Goal: Information Seeking & Learning: Learn about a topic

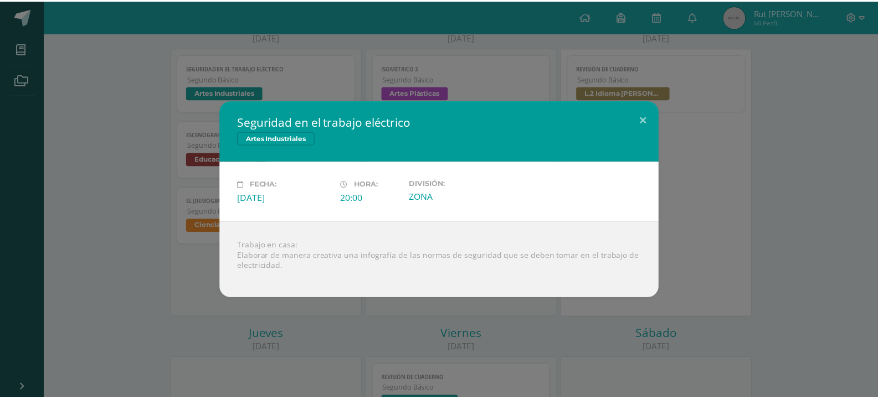
scroll to position [166, 0]
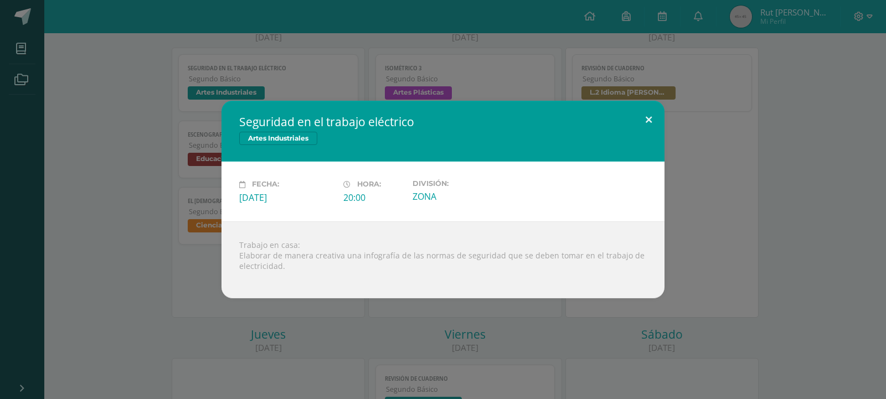
click at [648, 115] on button at bounding box center [649, 120] width 32 height 38
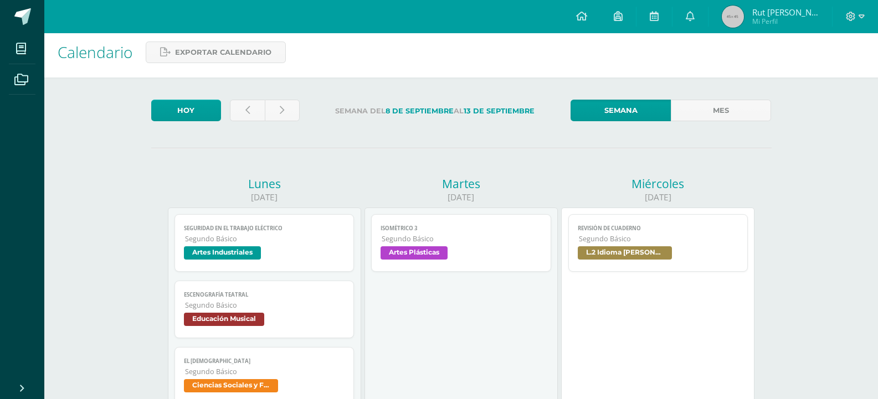
scroll to position [0, 0]
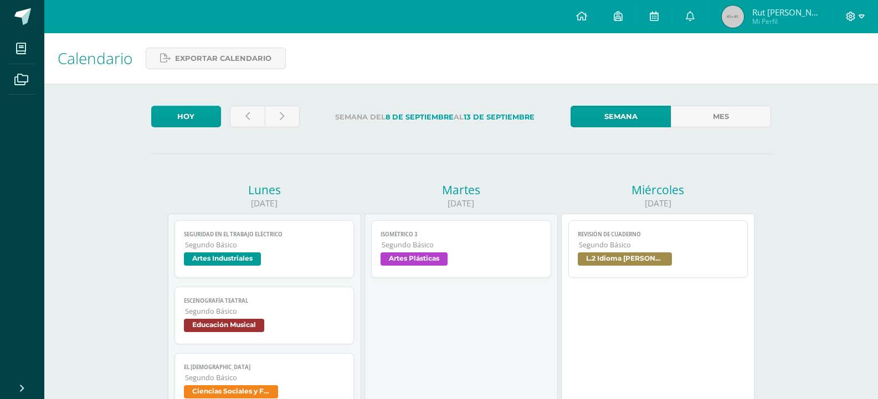
click at [856, 14] on span at bounding box center [855, 17] width 19 height 12
click at [829, 78] on span "Cerrar sesión" at bounding box center [827, 75] width 50 height 11
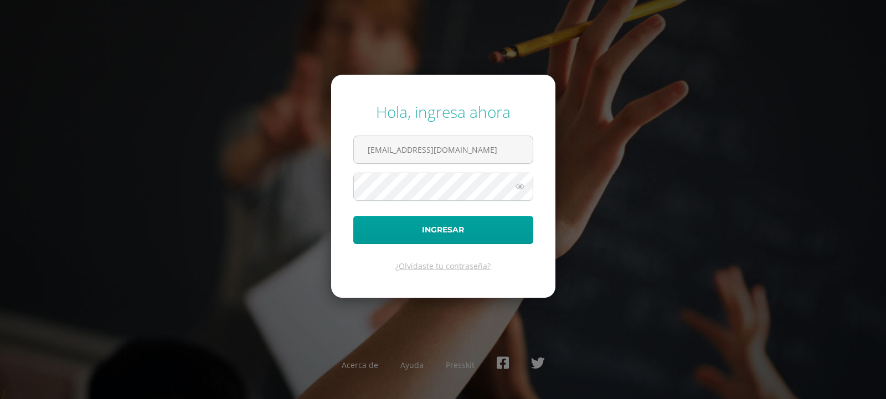
type input "[EMAIL_ADDRESS][DOMAIN_NAME]"
click at [492, 240] on button "Ingresar" at bounding box center [443, 230] width 180 height 28
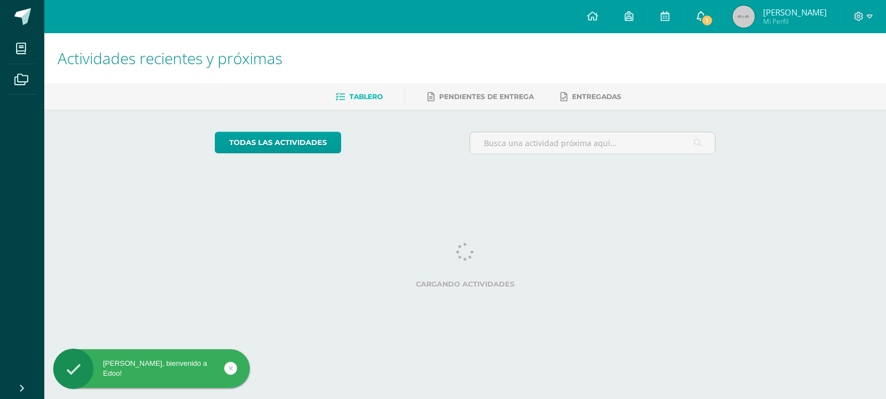
click at [719, 7] on link "1" at bounding box center [701, 16] width 35 height 33
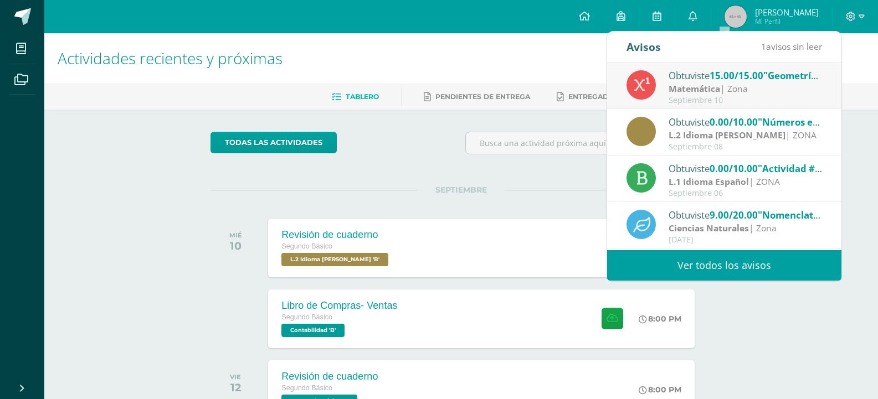
click at [779, 85] on div "Matemática | Zona" at bounding box center [746, 89] width 154 height 13
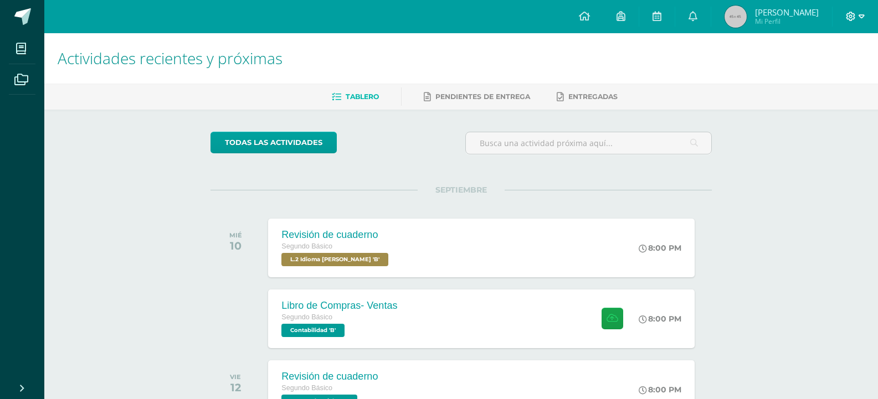
click at [855, 19] on icon at bounding box center [851, 17] width 10 height 10
click at [820, 75] on span "Cerrar sesión" at bounding box center [827, 75] width 50 height 11
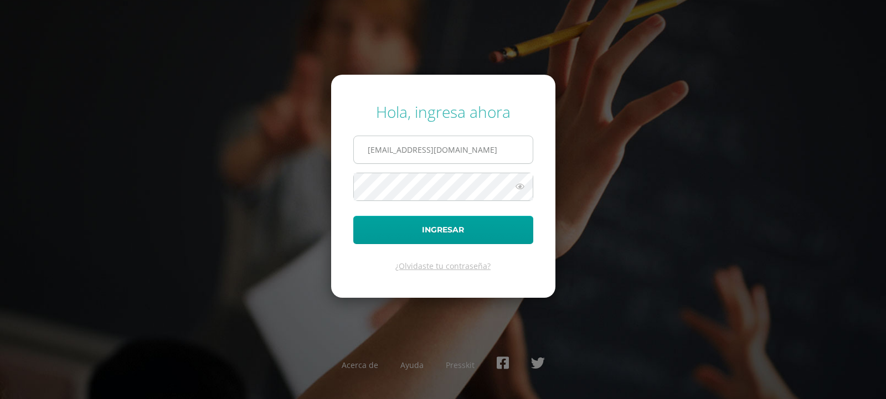
click at [428, 158] on input "[EMAIL_ADDRESS][DOMAIN_NAME]" at bounding box center [443, 149] width 179 height 27
type input "[EMAIL_ADDRESS][DOMAIN_NAME]"
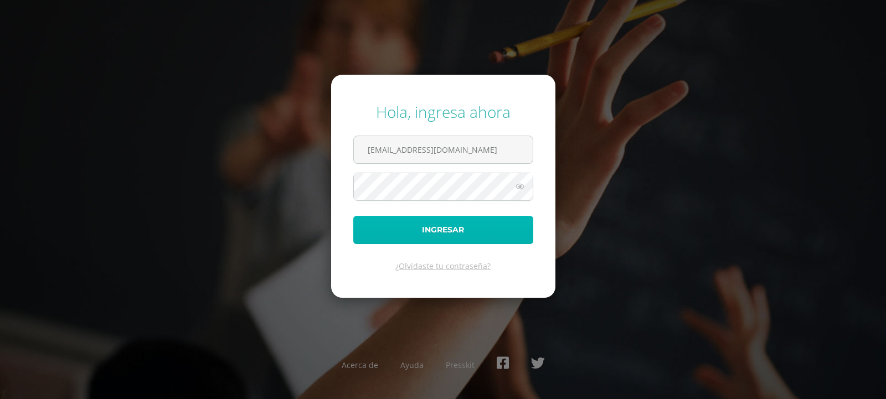
click at [466, 238] on button "Ingresar" at bounding box center [443, 230] width 180 height 28
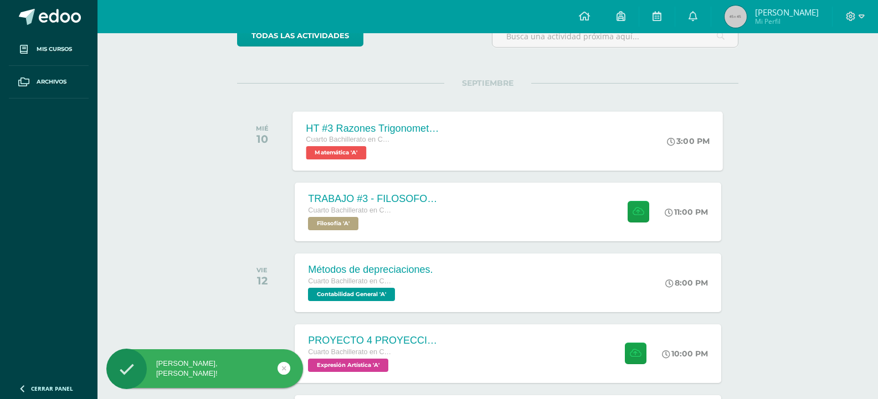
scroll to position [111, 0]
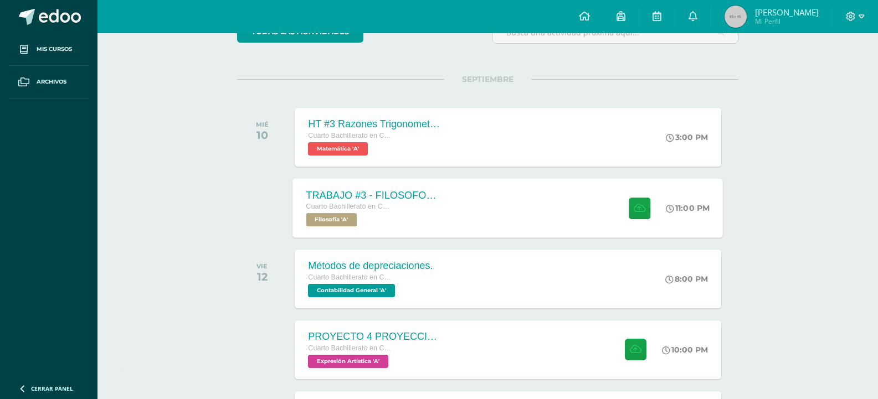
click at [576, 217] on div "TRABAJO #3 - FILOSOFOS [DEMOGRAPHIC_DATA] Cuarto Bachillerato en CCLL con Orien…" at bounding box center [508, 207] width 430 height 59
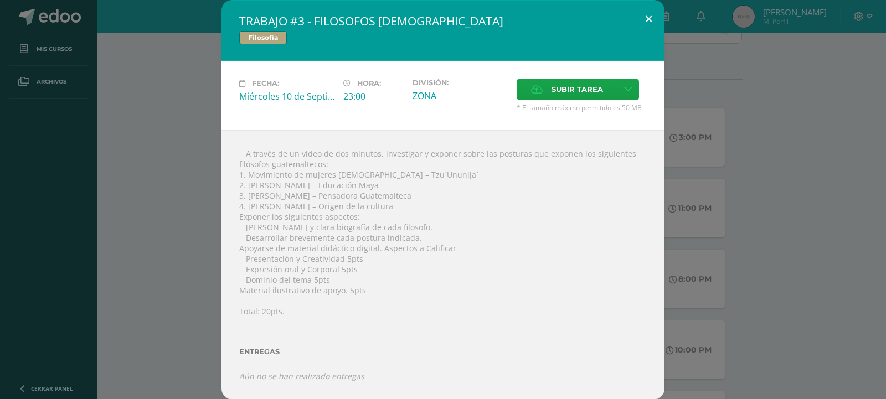
click at [649, 28] on button at bounding box center [649, 19] width 32 height 38
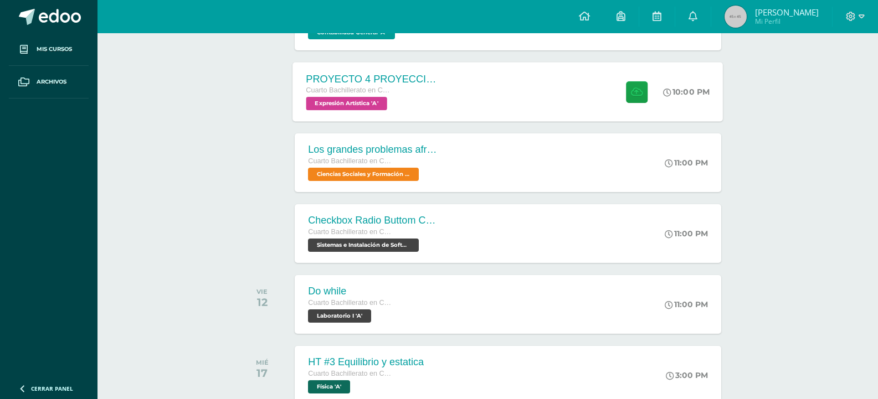
scroll to position [388, 0]
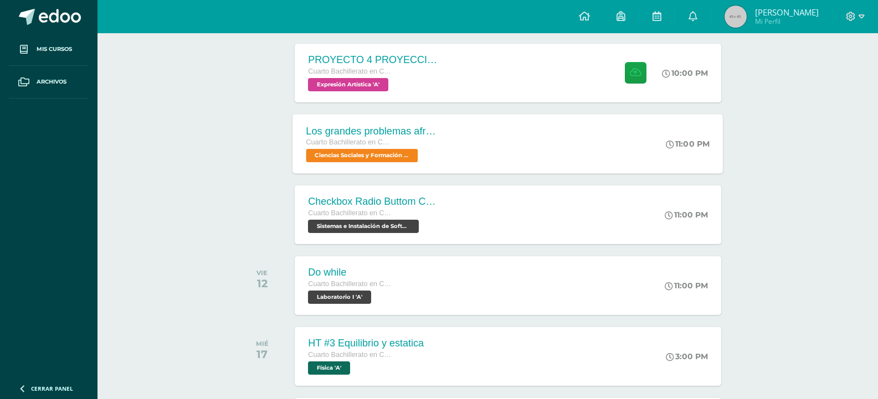
click at [566, 140] on div "Los grandes problemas afrontados Cuarto Bachillerato en CCLL con Orientación en…" at bounding box center [508, 143] width 430 height 59
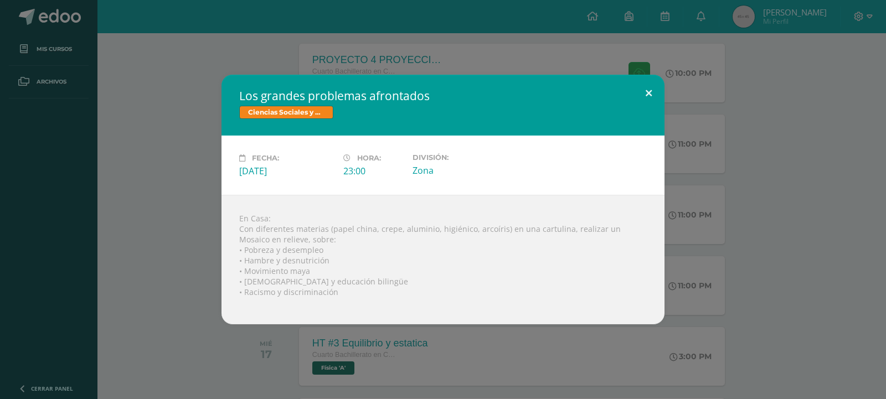
click at [651, 75] on button at bounding box center [649, 94] width 32 height 38
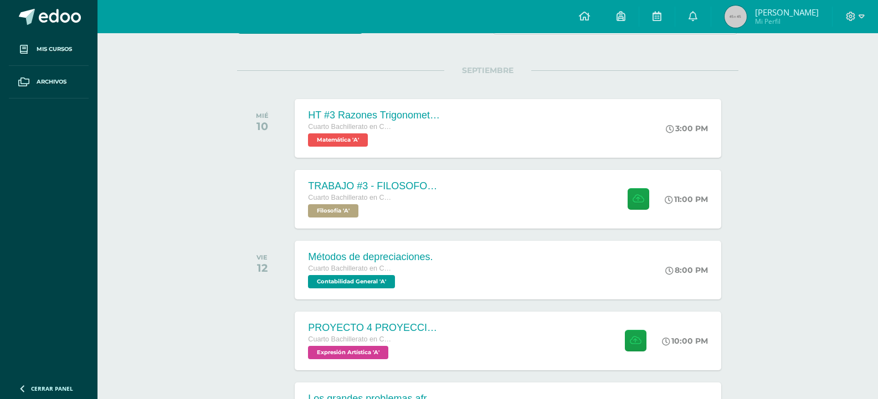
scroll to position [0, 0]
